Goal: Task Accomplishment & Management: Manage account settings

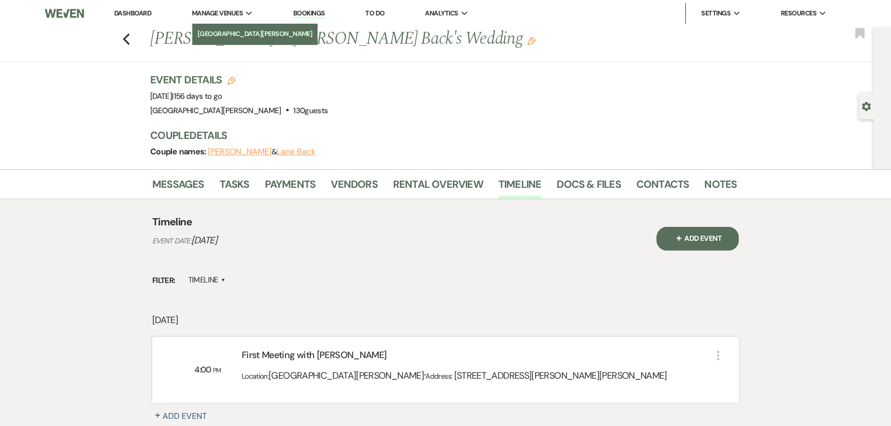
click at [222, 29] on li "[GEOGRAPHIC_DATA][PERSON_NAME]" at bounding box center [255, 34] width 115 height 10
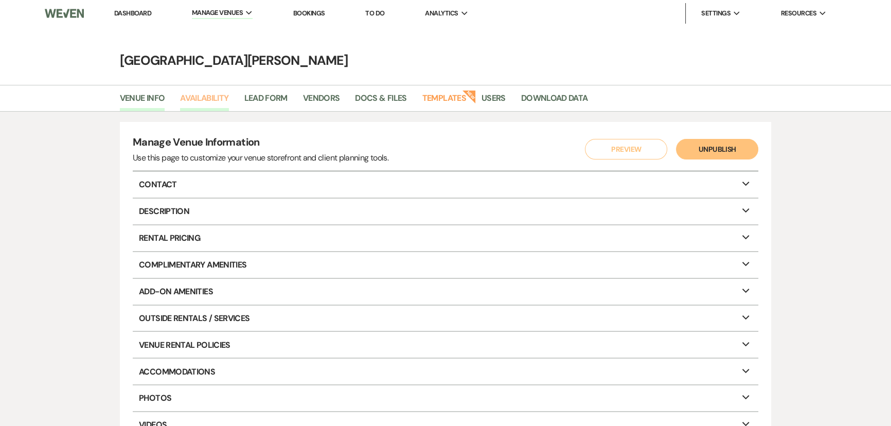
click at [203, 97] on link "Availability" at bounding box center [204, 102] width 48 height 20
select select "3"
select select "2026"
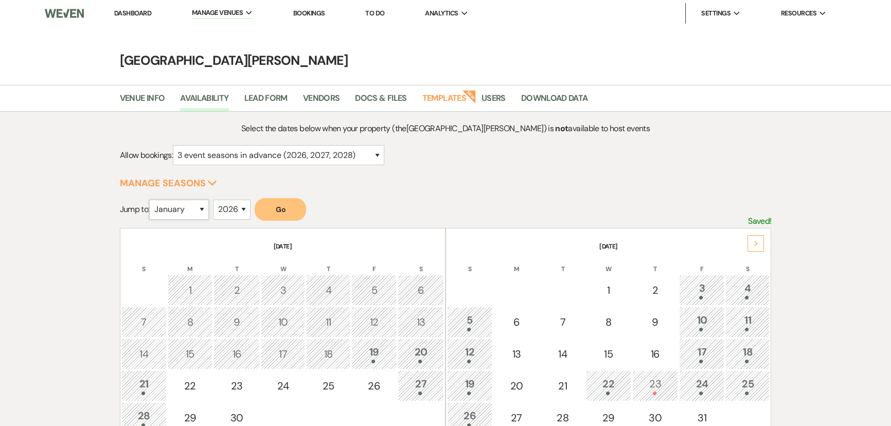
click at [181, 208] on select "January February March April May June July August September October November De…" at bounding box center [179, 210] width 60 height 20
select select "9"
click at [152, 200] on select "January February March April May June July August September October November De…" at bounding box center [179, 210] width 60 height 20
click at [230, 201] on select "2025 2026 2027 2028 2029" at bounding box center [232, 210] width 38 height 20
select select "2025"
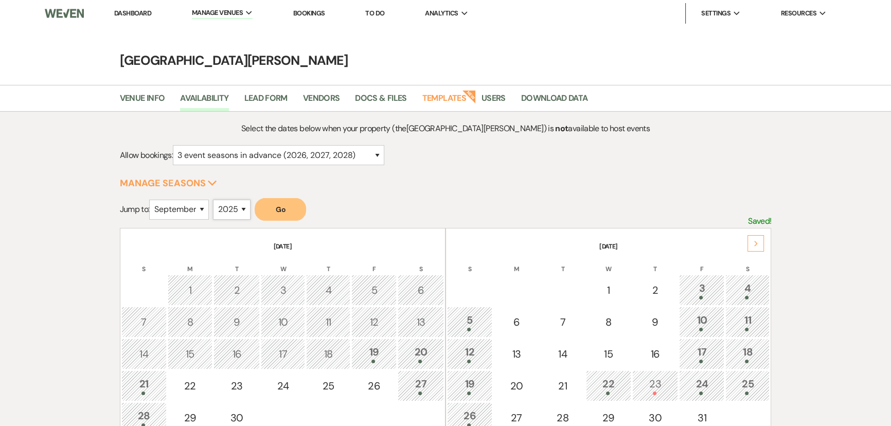
click at [216, 200] on select "2025 2026 2027 2028 2029" at bounding box center [232, 210] width 38 height 20
click at [277, 211] on button "Go" at bounding box center [280, 209] width 51 height 23
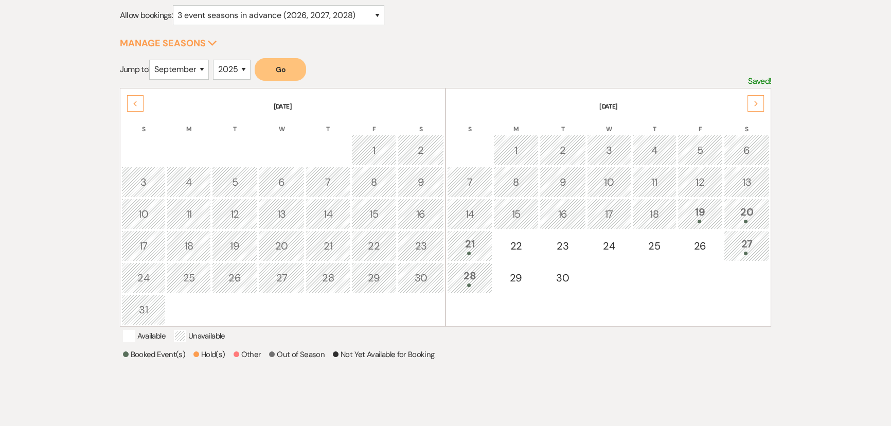
click at [730, 213] on div "20" at bounding box center [746, 213] width 35 height 19
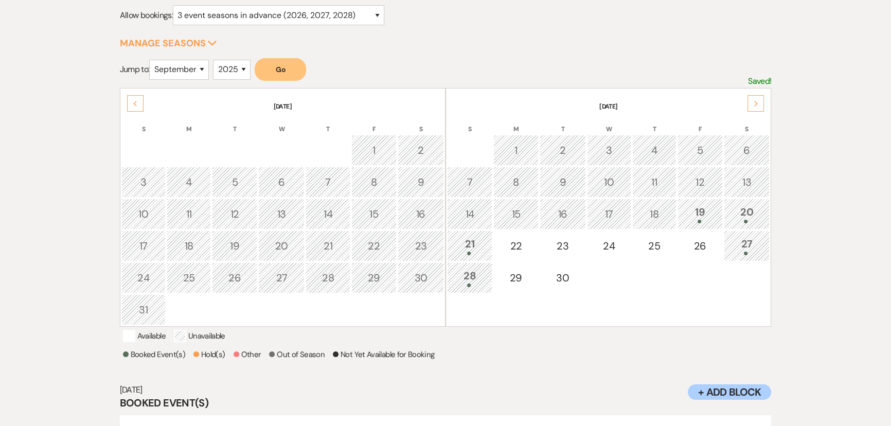
scroll to position [211, 0]
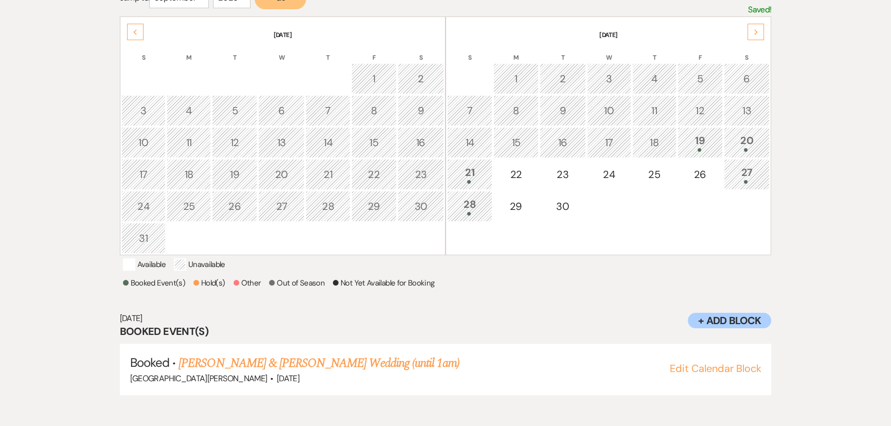
click at [473, 170] on div "21" at bounding box center [470, 174] width 34 height 19
